Goal: Information Seeking & Learning: Learn about a topic

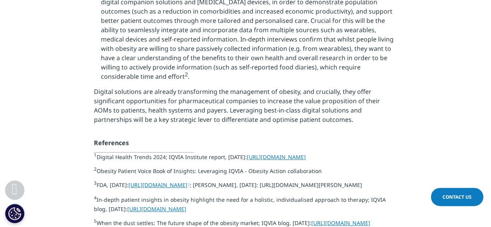
scroll to position [2297, 0]
click at [247, 154] on link "https://www.iqvia.com/insights/the-iqvia-institute/reports-and-publications/rep…" at bounding box center [276, 157] width 59 height 7
click at [190, 182] on link "https://www.fda.gov/news-events/press-announcements/fda-clears-first-over-count…" at bounding box center [158, 185] width 61 height 7
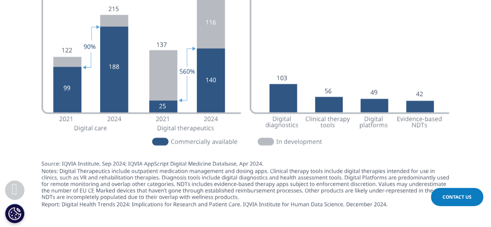
scroll to position [2017, 0]
